Goal: Book appointment/travel/reservation

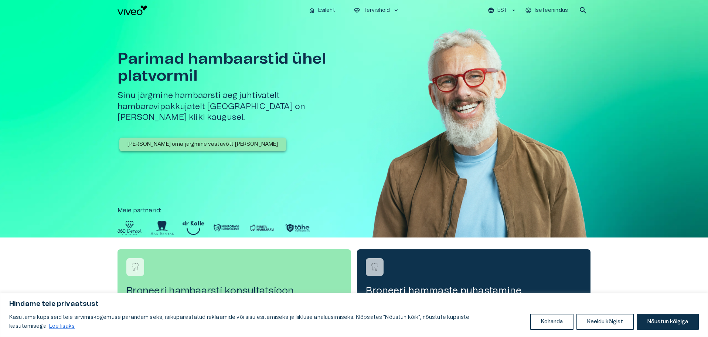
click at [165, 140] on p "[PERSON_NAME] oma järgmine vastuvõtt [PERSON_NAME]" at bounding box center [202, 144] width 151 height 8
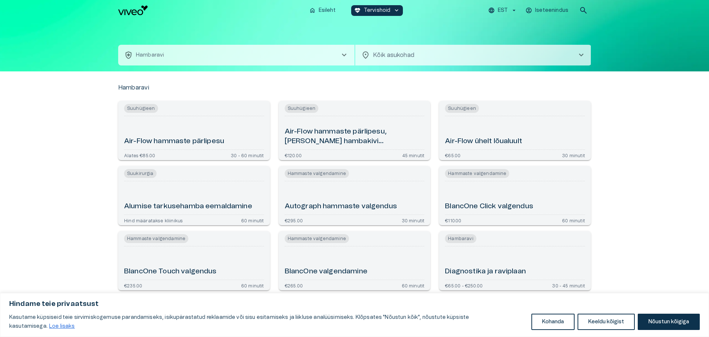
click at [466, 51] on body "Hindame teie privaatsust Kasutame küpsiseid teie sirvimiskogemuse parandamiseks…" at bounding box center [354, 168] width 709 height 337
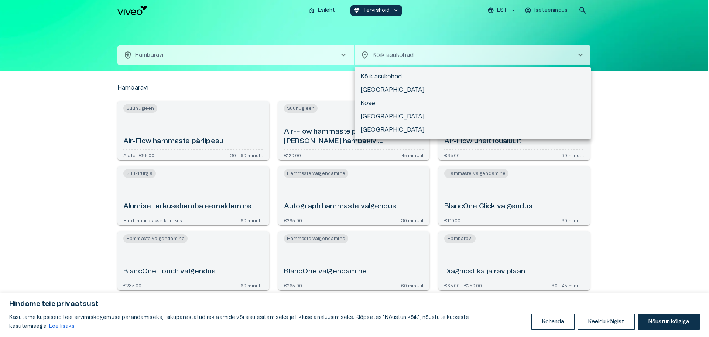
click at [344, 55] on div at bounding box center [354, 168] width 709 height 337
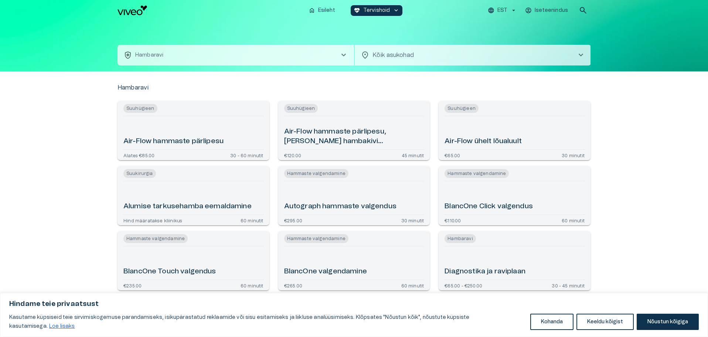
click at [344, 55] on span "chevron_right" at bounding box center [343, 55] width 9 height 9
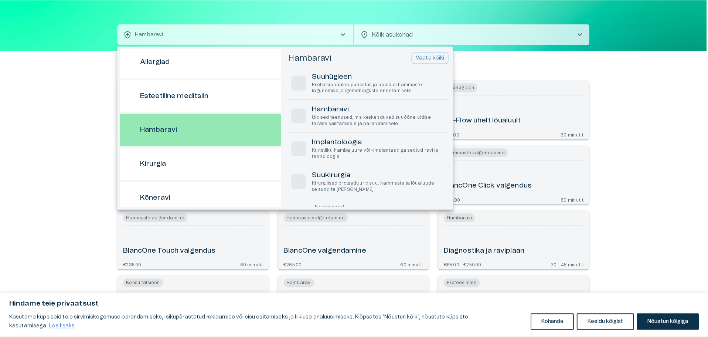
scroll to position [40, 0]
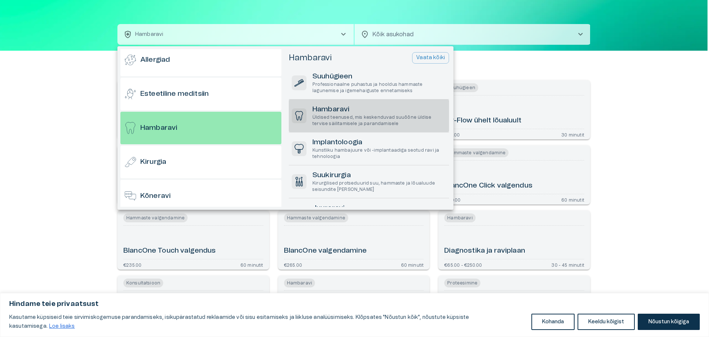
click at [335, 110] on h6 "Hambaravi" at bounding box center [380, 110] width 134 height 10
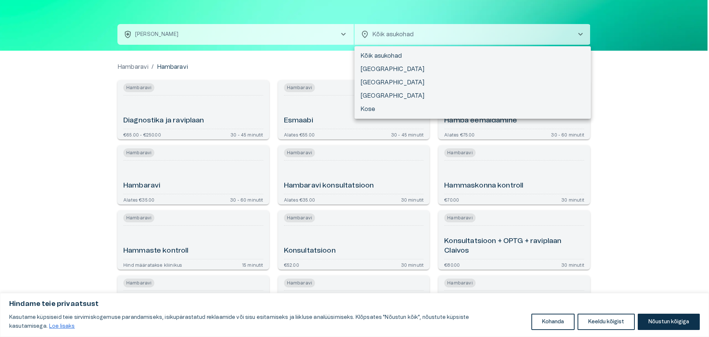
click at [399, 35] on body "Hindame teie privaatsust Kasutame küpsiseid teie sirvimiskogemuse parandamiseks…" at bounding box center [354, 147] width 709 height 337
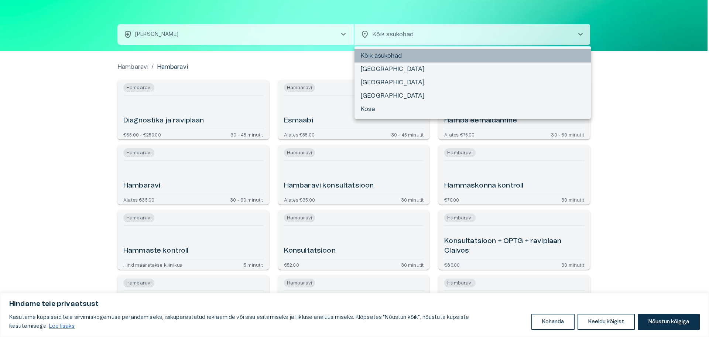
click at [390, 56] on li "Kõik asukohad" at bounding box center [473, 55] width 236 height 13
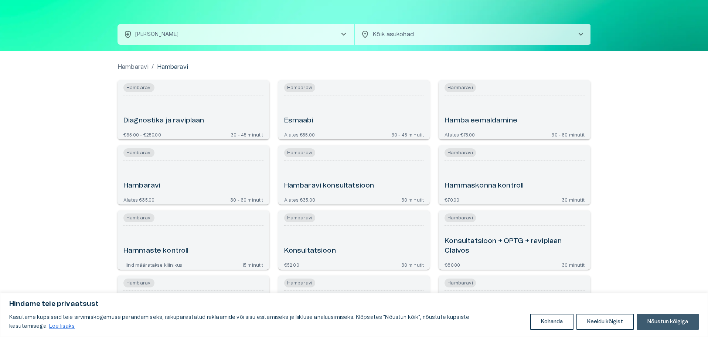
drag, startPoint x: 667, startPoint y: 327, endPoint x: 11, endPoint y: 18, distance: 724.2
click at [667, 327] on button "Nõustun kõigiga" at bounding box center [668, 321] width 62 height 16
